Goal: Task Accomplishment & Management: Complete application form

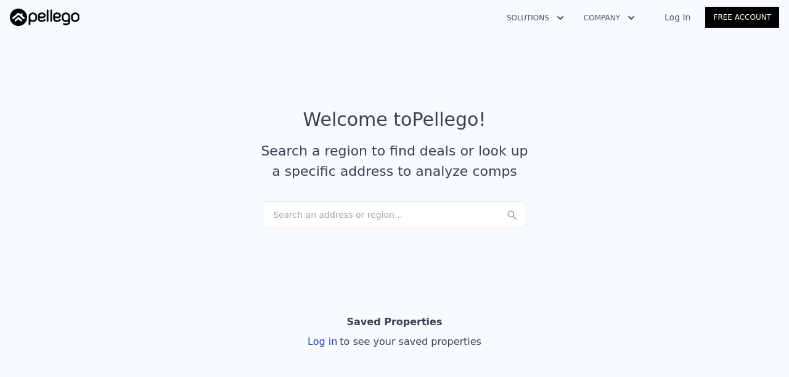
click at [389, 61] on section "Welcome to Pellego ! Search a region to find deals or look up a specific addres…" at bounding box center [394, 150] width 789 height 240
click at [567, 18] on icon "button" at bounding box center [560, 17] width 12 height 15
click at [637, 19] on icon "button" at bounding box center [631, 17] width 12 height 15
click at [510, 44] on section "Welcome to Pellego ! Search a region to find deals or look up a specific addres…" at bounding box center [394, 150] width 789 height 240
click at [731, 16] on link "Free Account" at bounding box center [742, 17] width 74 height 21
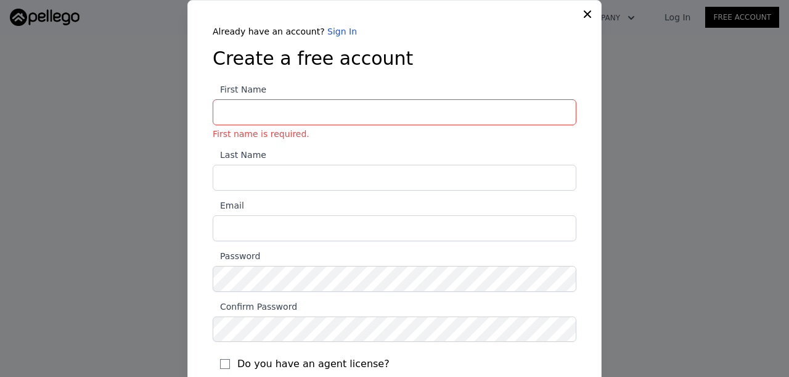
click at [581, 11] on icon at bounding box center [587, 14] width 12 height 12
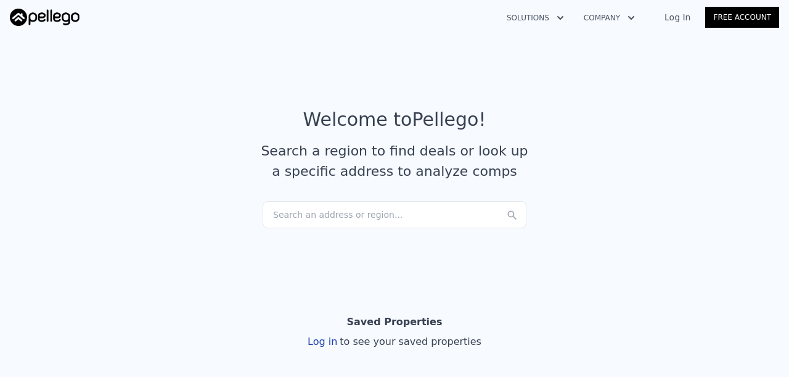
click at [692, 20] on link "Log In" at bounding box center [677, 17] width 55 height 12
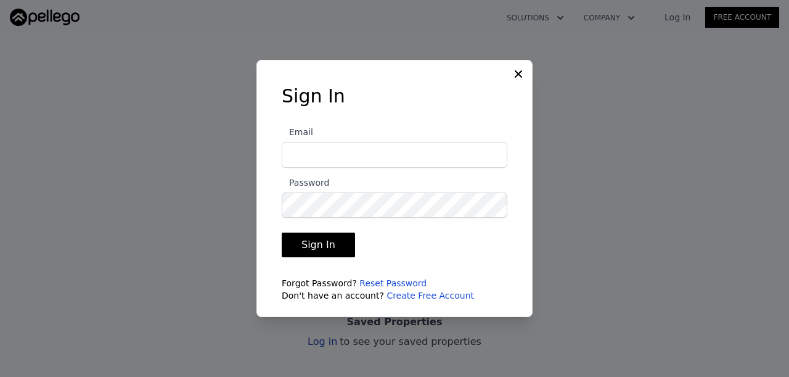
click at [517, 75] on icon at bounding box center [518, 73] width 7 height 7
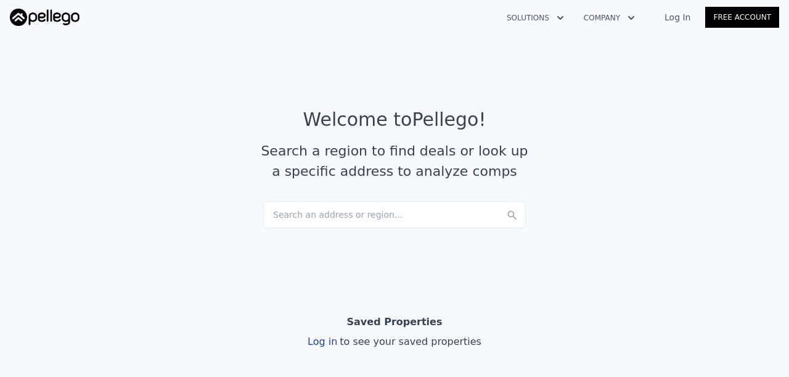
click at [714, 25] on link "Free Account" at bounding box center [742, 17] width 74 height 21
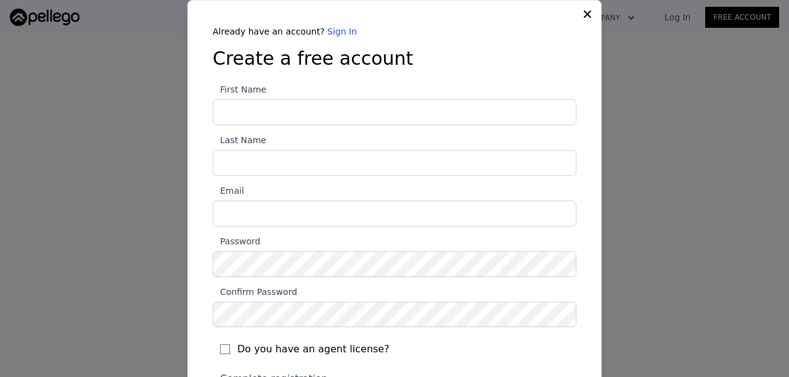
scroll to position [90, 0]
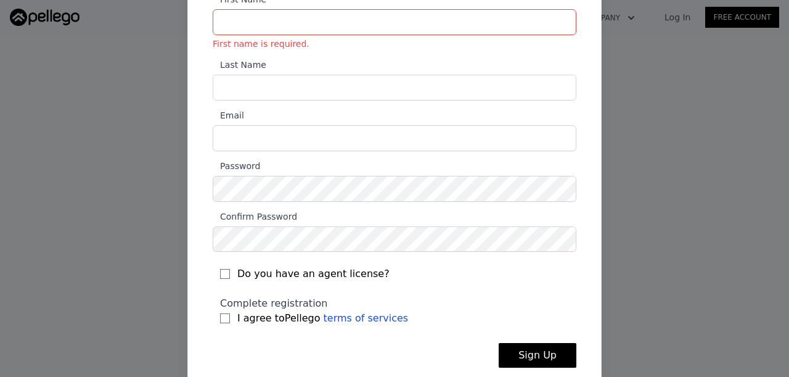
click at [639, 192] on div at bounding box center [394, 188] width 789 height 377
